Goal: Transaction & Acquisition: Obtain resource

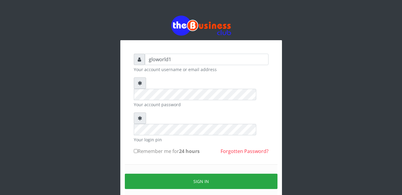
click at [134, 149] on input "Remember me for 24 hours" at bounding box center [136, 151] width 4 height 4
checkbox input "true"
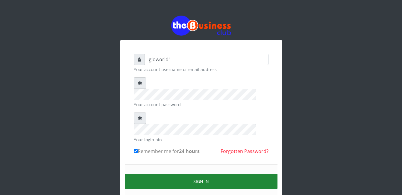
click at [207, 173] on button "Sign in" at bounding box center [201, 180] width 153 height 15
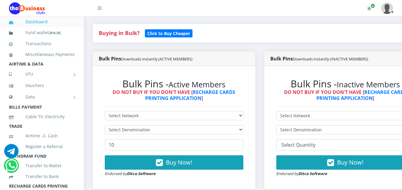
scroll to position [136, 0]
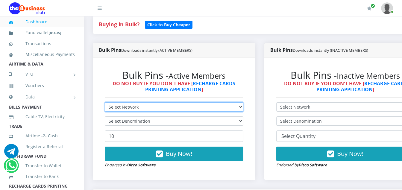
click at [138, 108] on select "Select Network MTN Globacom 9Mobile Airtel" at bounding box center [174, 106] width 139 height 9
select select "MTN"
click at [105, 103] on select "Select Network MTN Globacom 9Mobile Airtel" at bounding box center [174, 106] width 139 height 9
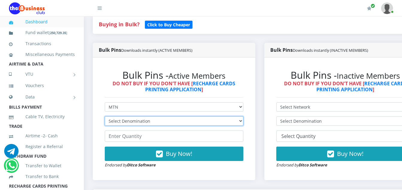
click at [151, 123] on select "Select Denomination MTN NGN100 - ₦96.94 MTN NGN200 - ₦193.88 MTN NGN400 - ₦387.…" at bounding box center [174, 121] width 139 height 9
select select "96.94-100"
click at [105, 117] on select "Select Denomination MTN NGN100 - ₦96.94 MTN NGN200 - ₦193.88 MTN NGN400 - ₦387.…" at bounding box center [174, 121] width 139 height 9
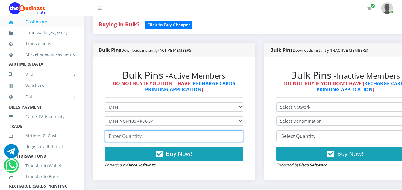
click at [143, 140] on input "number" at bounding box center [174, 136] width 139 height 11
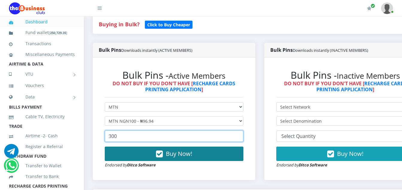
type input "300"
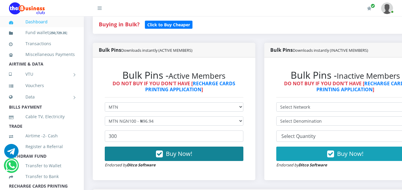
click at [160, 155] on icon "button" at bounding box center [159, 154] width 7 height 6
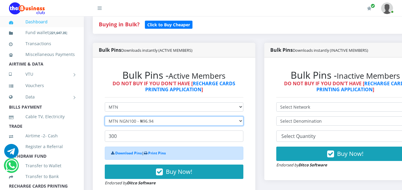
click at [155, 123] on select "Select Denomination MTN NGN100 - ₦96.94 MTN NGN200 - ₦193.88 MTN NGN400 - ₦387.…" at bounding box center [174, 121] width 139 height 9
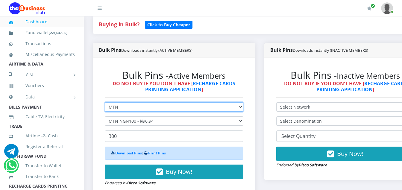
click at [122, 108] on select "Select Network MTN Globacom 9Mobile Airtel" at bounding box center [174, 106] width 139 height 9
select select "Airtel"
click at [105, 103] on select "Select Network MTN Globacom 9Mobile Airtel" at bounding box center [174, 106] width 139 height 9
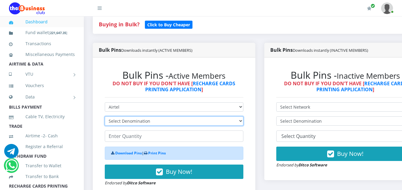
click at [151, 123] on select "Select Denomination Airtel NGN100 - ₦96.36 Airtel NGN200 - ₦192.72 Airtel NGN50…" at bounding box center [174, 121] width 139 height 9
select select "96.36-100"
click at [105, 117] on select "Select Denomination Airtel NGN100 - ₦96.36 Airtel NGN200 - ₦192.72 Airtel NGN50…" at bounding box center [174, 121] width 139 height 9
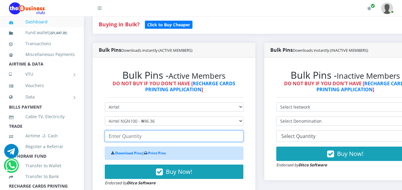
click at [143, 138] on input "number" at bounding box center [174, 136] width 139 height 11
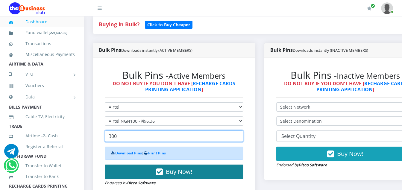
type input "300"
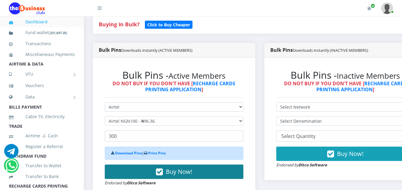
click at [160, 173] on icon "button" at bounding box center [159, 172] width 7 height 6
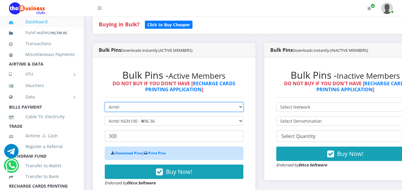
click at [120, 108] on select "Select Network MTN Globacom 9Mobile Airtel" at bounding box center [174, 106] width 139 height 9
select select "MTN"
click at [105, 103] on select "Select Network MTN Globacom 9Mobile Airtel" at bounding box center [174, 106] width 139 height 9
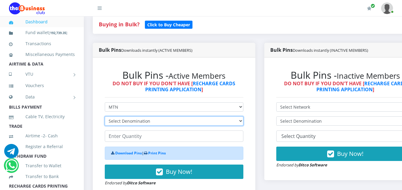
click at [152, 122] on select "Select Denomination MTN NGN100 - ₦96.94 MTN NGN200 - ₦193.88 MTN NGN400 - ₦387.…" at bounding box center [174, 121] width 139 height 9
select select "193.88-200"
click at [105, 117] on select "Select Denomination MTN NGN100 - ₦96.94 MTN NGN200 - ₦193.88 MTN NGN400 - ₦387.…" at bounding box center [174, 121] width 139 height 9
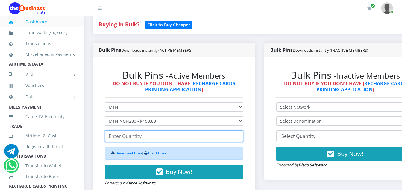
click at [143, 141] on input "number" at bounding box center [174, 136] width 139 height 11
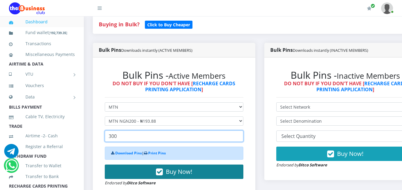
type input "300"
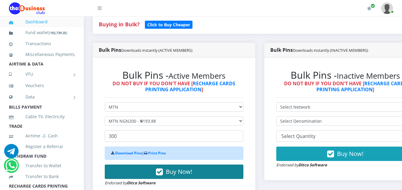
click at [162, 174] on icon "button" at bounding box center [159, 172] width 7 height 6
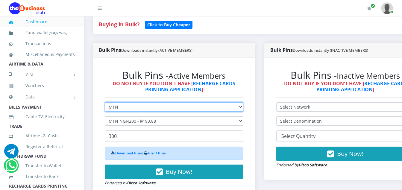
click at [120, 108] on select "Select Network MTN Globacom 9Mobile Airtel" at bounding box center [174, 106] width 139 height 9
select select "Airtel"
click at [105, 103] on select "Select Network MTN Globacom 9Mobile Airtel" at bounding box center [174, 106] width 139 height 9
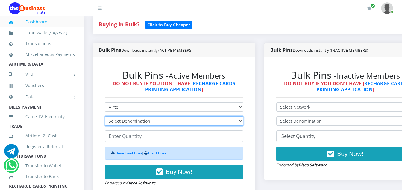
click at [150, 124] on select "Select Denomination Airtel NGN100 - ₦96.36 Airtel NGN200 - ₦192.72 Airtel NGN50…" at bounding box center [174, 121] width 139 height 9
select select "192.72-200"
click at [105, 117] on select "Select Denomination Airtel NGN100 - ₦96.36 Airtel NGN200 - ₦192.72 Airtel NGN50…" at bounding box center [174, 121] width 139 height 9
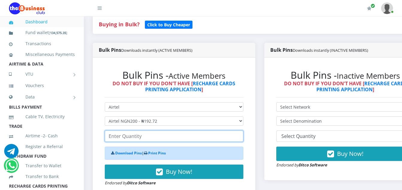
click at [140, 139] on input "number" at bounding box center [174, 136] width 139 height 11
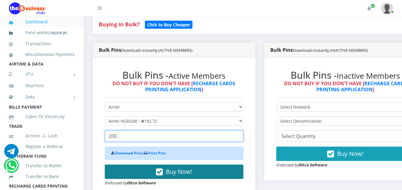
type input "200"
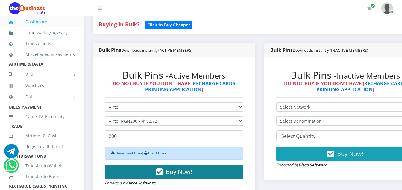
click at [162, 174] on icon "button" at bounding box center [159, 172] width 7 height 6
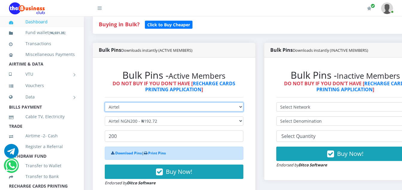
click at [119, 108] on select "Select Network MTN Globacom 9Mobile Airtel" at bounding box center [174, 106] width 139 height 9
select select "MTN"
click at [105, 103] on select "Select Network MTN Globacom 9Mobile Airtel" at bounding box center [174, 106] width 139 height 9
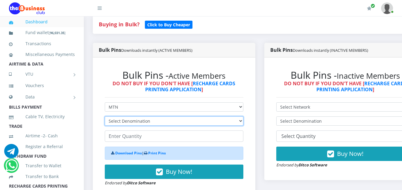
click at [153, 121] on select "Select Denomination MTN NGN100 - ₦96.94 MTN NGN200 - ₦193.88 MTN NGN400 - ₦387.…" at bounding box center [174, 121] width 139 height 9
select select "484.7-500"
click at [105, 117] on select "Select Denomination MTN NGN100 - ₦96.94 MTN NGN200 - ₦193.88 MTN NGN400 - ₦387.…" at bounding box center [174, 121] width 139 height 9
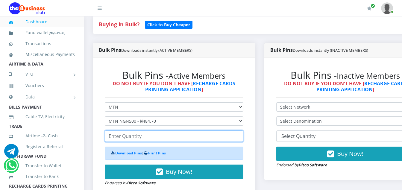
click at [143, 139] on input "number" at bounding box center [174, 136] width 139 height 11
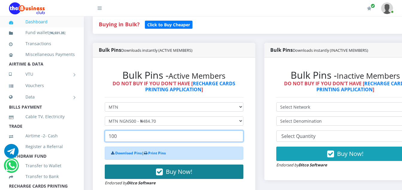
type input "100"
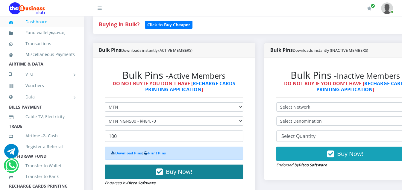
click at [161, 172] on icon "button" at bounding box center [159, 172] width 7 height 6
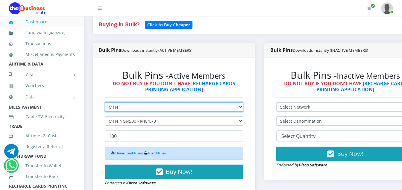
click at [122, 108] on select "Select Network MTN Globacom 9Mobile Airtel" at bounding box center [174, 106] width 139 height 9
select select "Airtel"
click at [105, 103] on select "Select Network MTN Globacom 9Mobile Airtel" at bounding box center [174, 106] width 139 height 9
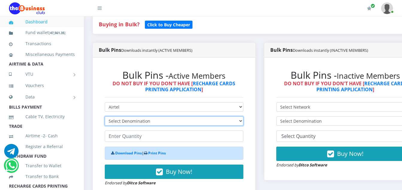
click at [152, 121] on select "Select Denomination Airtel NGN100 - ₦96.36 Airtel NGN200 - ₦192.72 Airtel NGN50…" at bounding box center [174, 121] width 139 height 9
select select "481.8-500"
click at [105, 117] on select "Select Denomination Airtel NGN100 - ₦96.36 Airtel NGN200 - ₦192.72 Airtel NGN50…" at bounding box center [174, 121] width 139 height 9
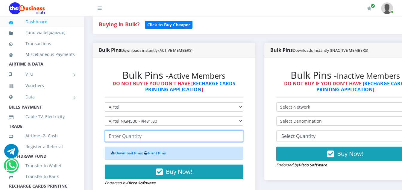
click at [141, 137] on input "number" at bounding box center [174, 136] width 139 height 11
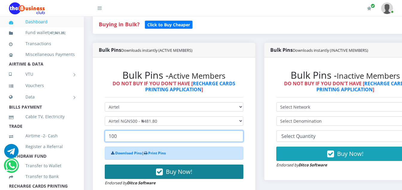
type input "100"
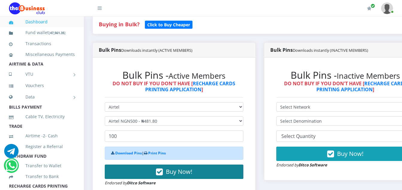
click at [161, 172] on icon "button" at bounding box center [159, 172] width 7 height 6
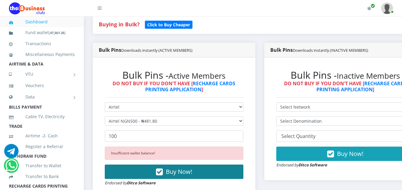
click at [161, 173] on icon "button" at bounding box center [159, 172] width 7 height 6
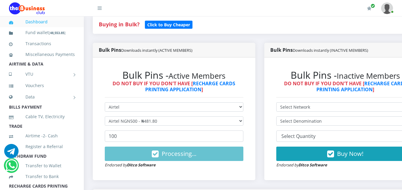
click at [321, 177] on div "Bulk Pins - Inactive Members DO NOT BUY IF YOU DON'T HAVE [ RECHARGE CARDS PRIN…" at bounding box center [345, 119] width 163 height 123
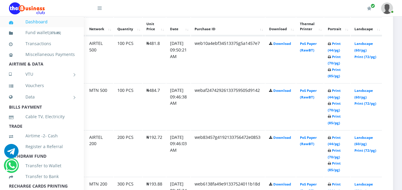
scroll to position [344, 42]
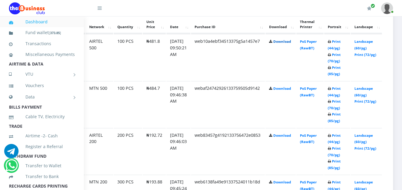
click at [279, 44] on link "Download" at bounding box center [282, 41] width 18 height 4
click at [285, 89] on link "Download" at bounding box center [282, 88] width 18 height 4
click at [280, 137] on link "Download" at bounding box center [282, 135] width 18 height 4
click at [280, 184] on link "Download" at bounding box center [282, 182] width 18 height 4
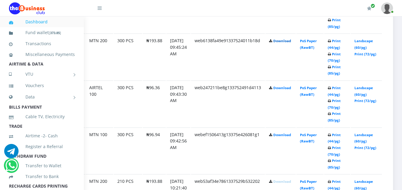
scroll to position [489, 42]
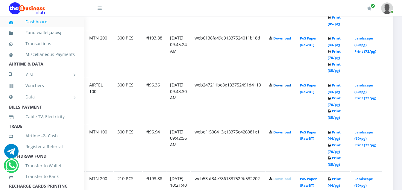
click at [282, 87] on link "Download" at bounding box center [282, 85] width 18 height 4
click at [278, 134] on link "Download" at bounding box center [282, 132] width 18 height 4
click at [259, 8] on div "My Profile Settings Logout" at bounding box center [253, 8] width 279 height 17
